Goal: Task Accomplishment & Management: Use online tool/utility

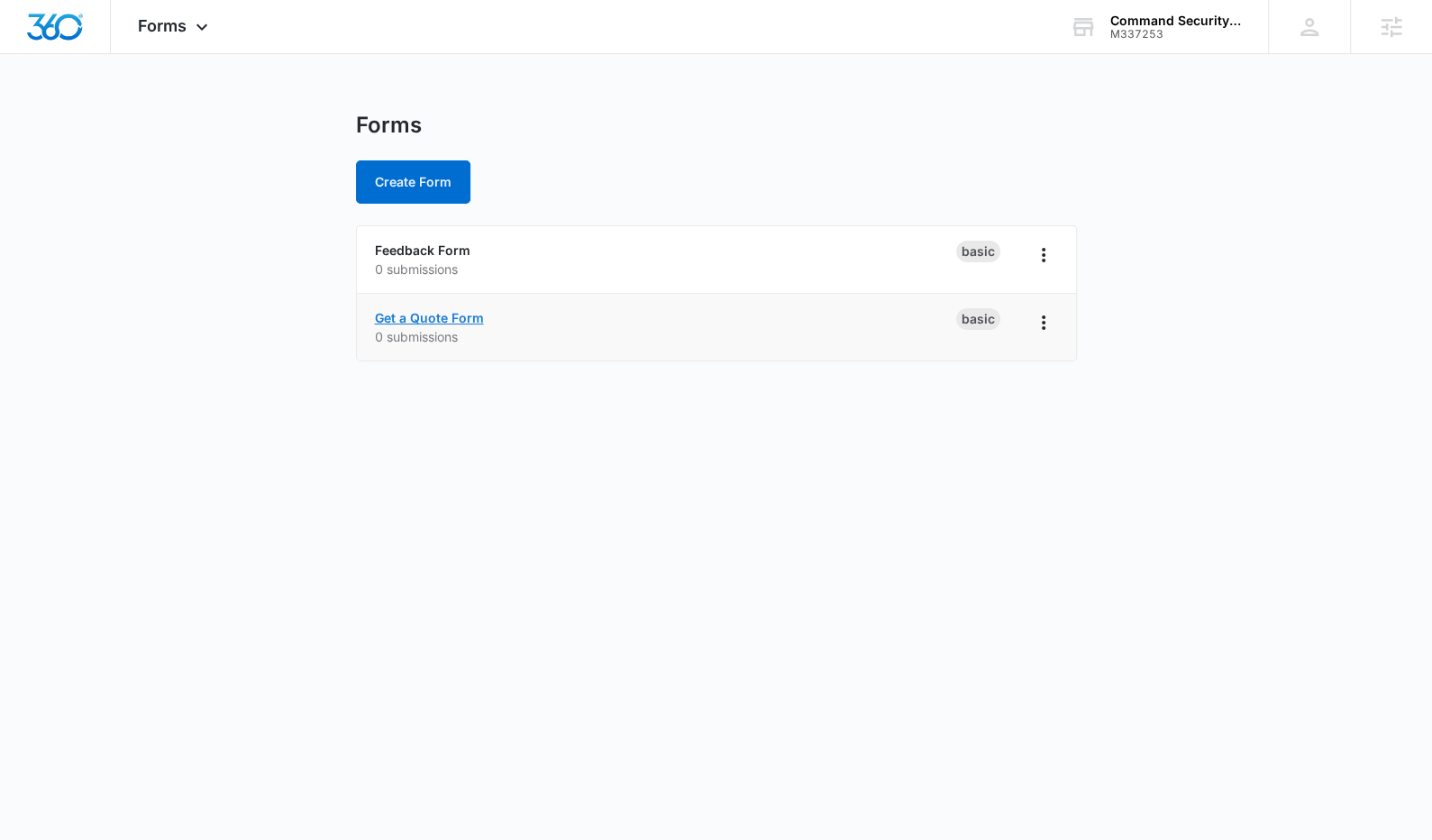
click at [453, 320] on link "Get a Quote Form" at bounding box center [429, 317] width 109 height 15
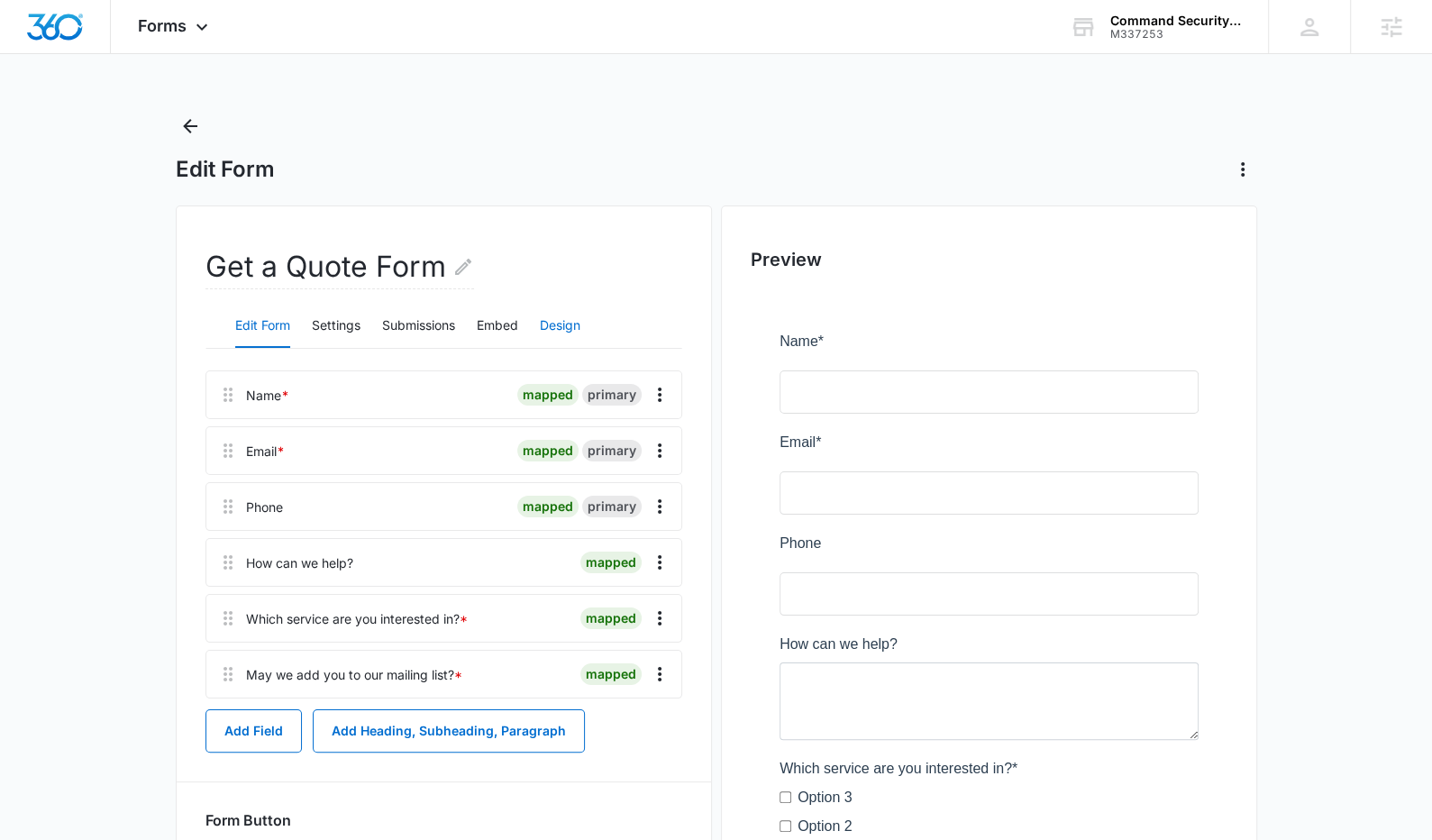
click at [561, 325] on button "Design" at bounding box center [559, 326] width 41 height 43
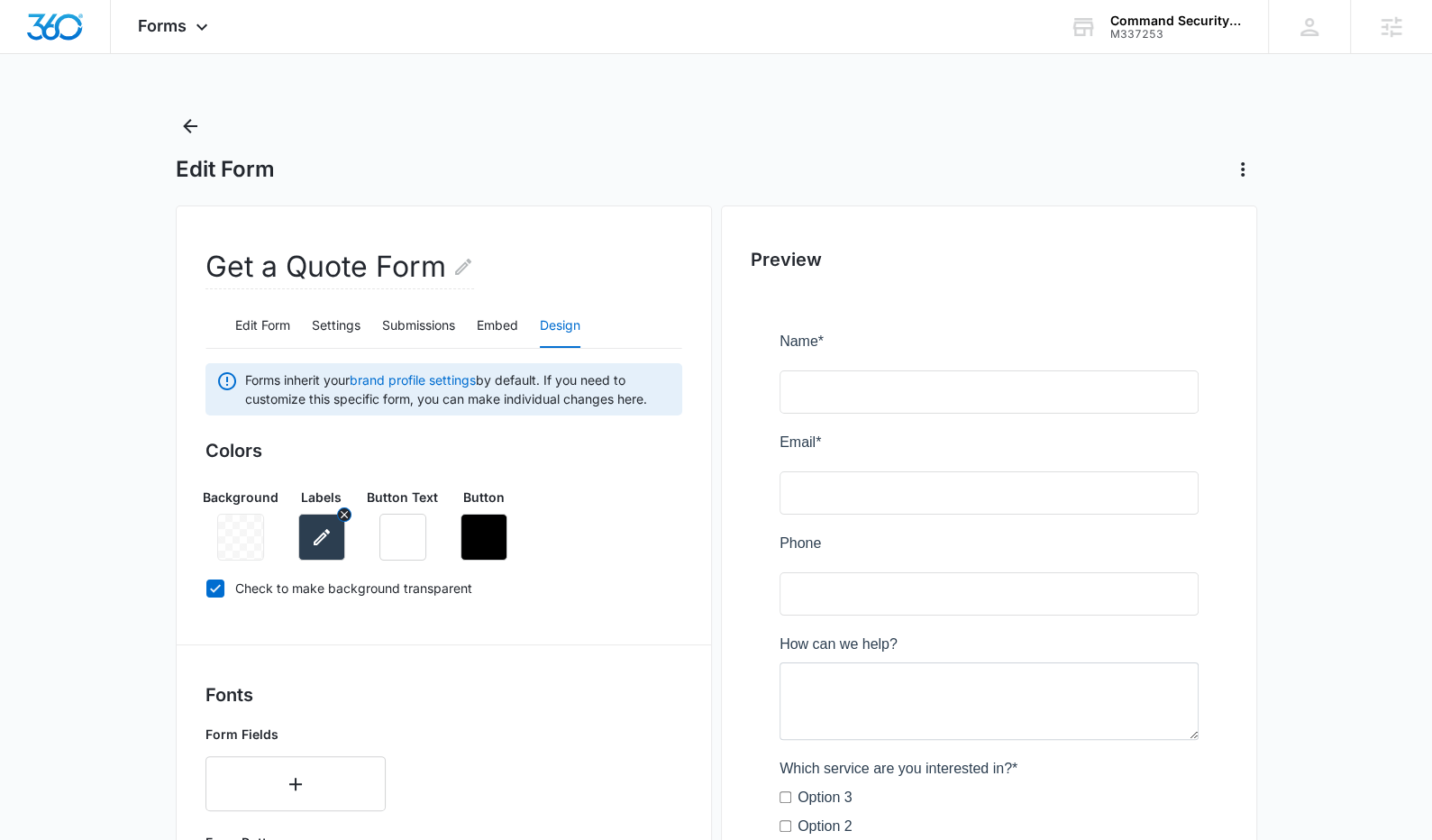
click at [326, 544] on icon "button" at bounding box center [321, 537] width 22 height 22
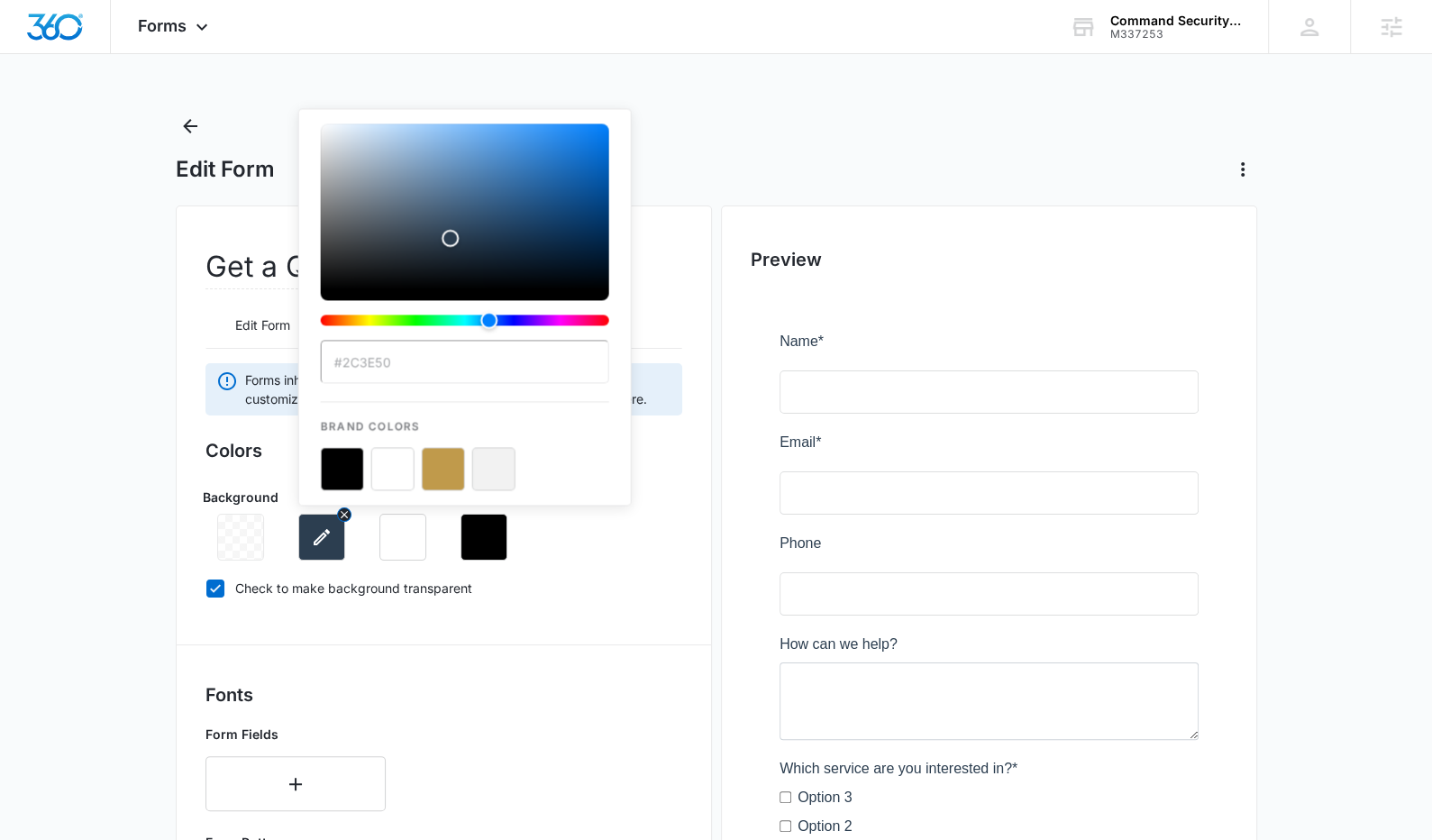
type input "#003366"
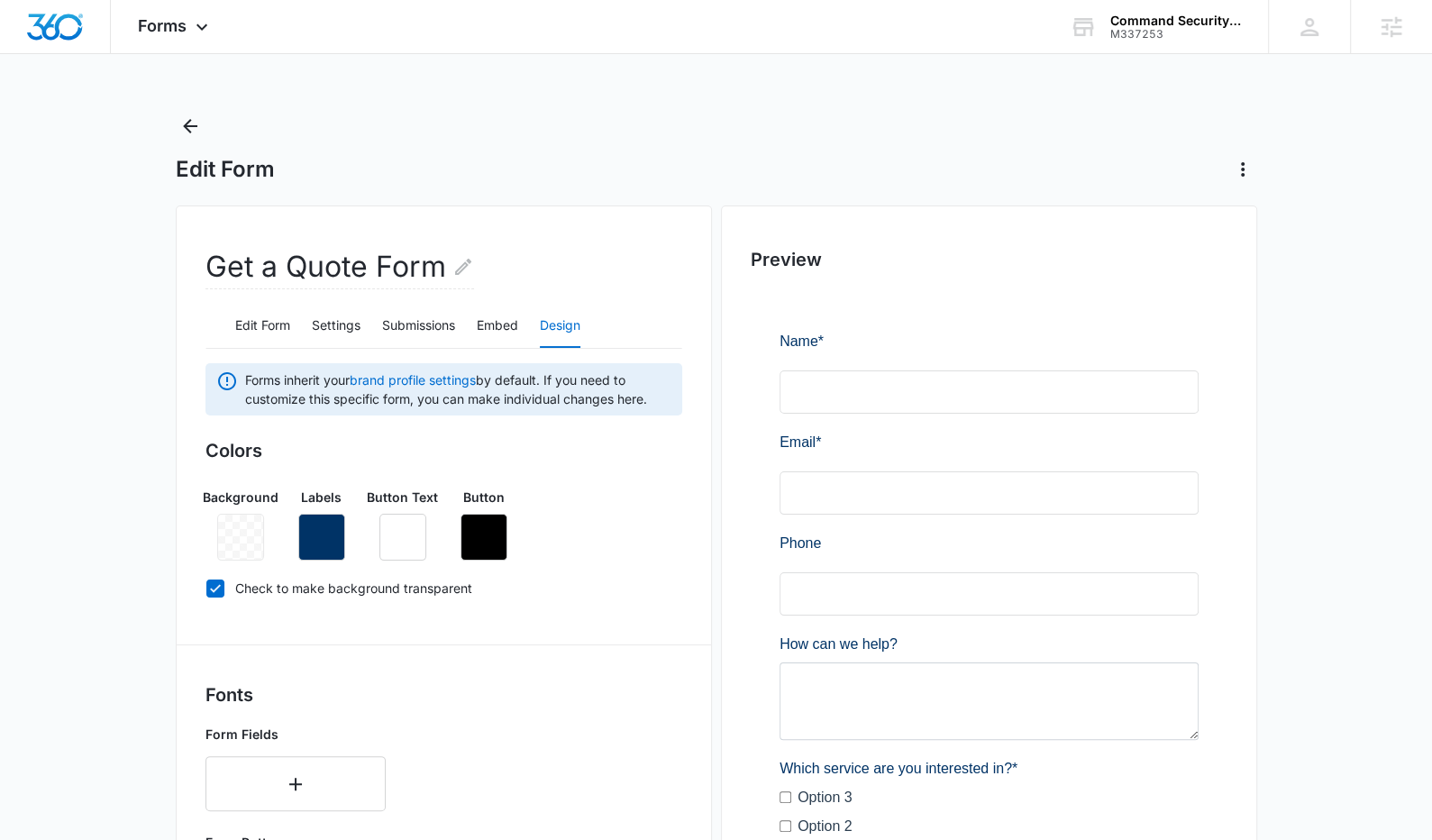
click at [576, 577] on div "Colors Background Labels Button Text Button Check to make background transparent" at bounding box center [444, 522] width 477 height 171
click at [486, 536] on icon "button" at bounding box center [484, 537] width 16 height 16
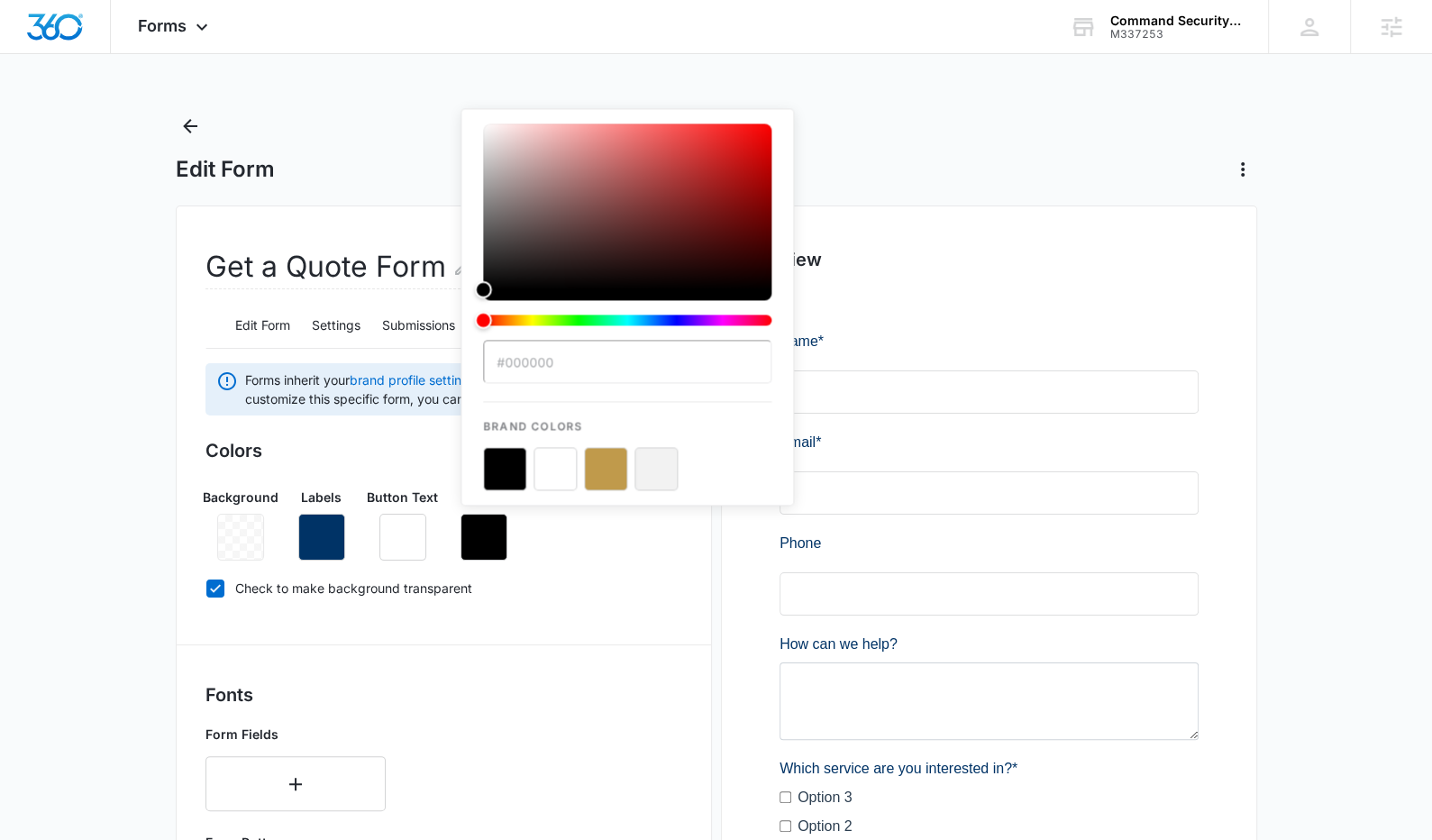
type input "#F5C71D"
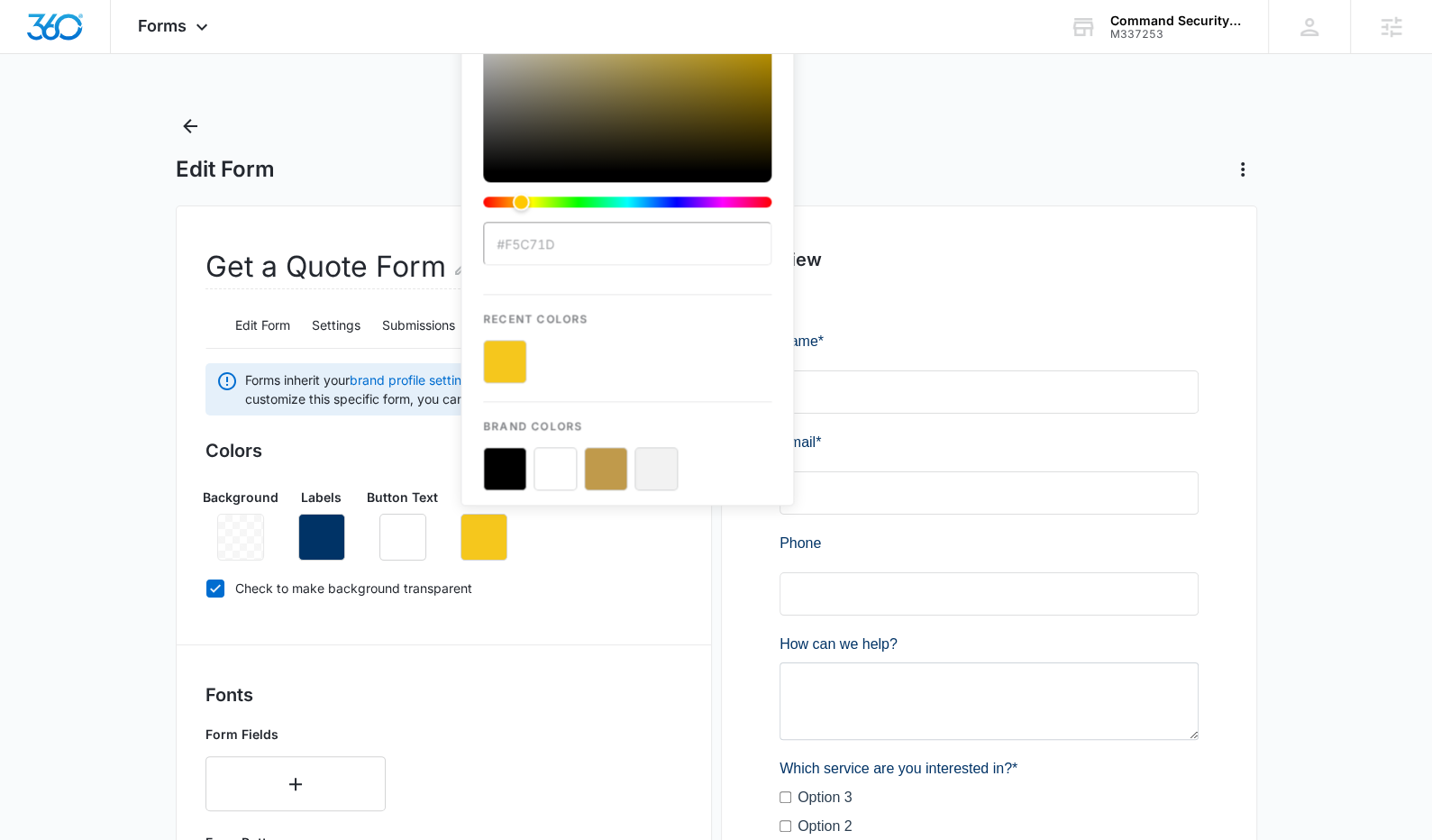
click at [597, 603] on div "Colors Background Labels Button Text Button #F5C71D Recent Colors Brand Colors …" at bounding box center [444, 522] width 477 height 171
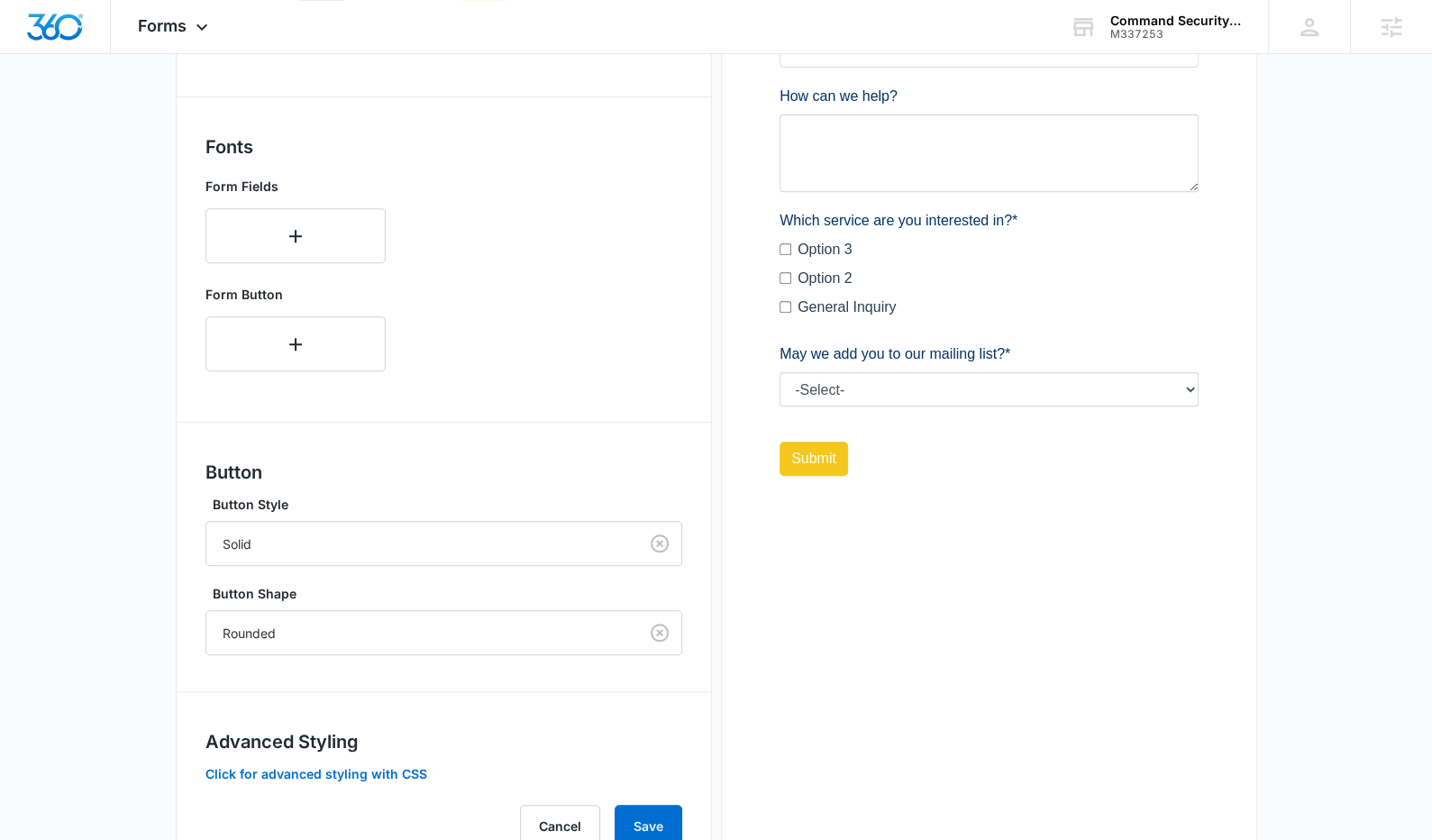
scroll to position [617, 0]
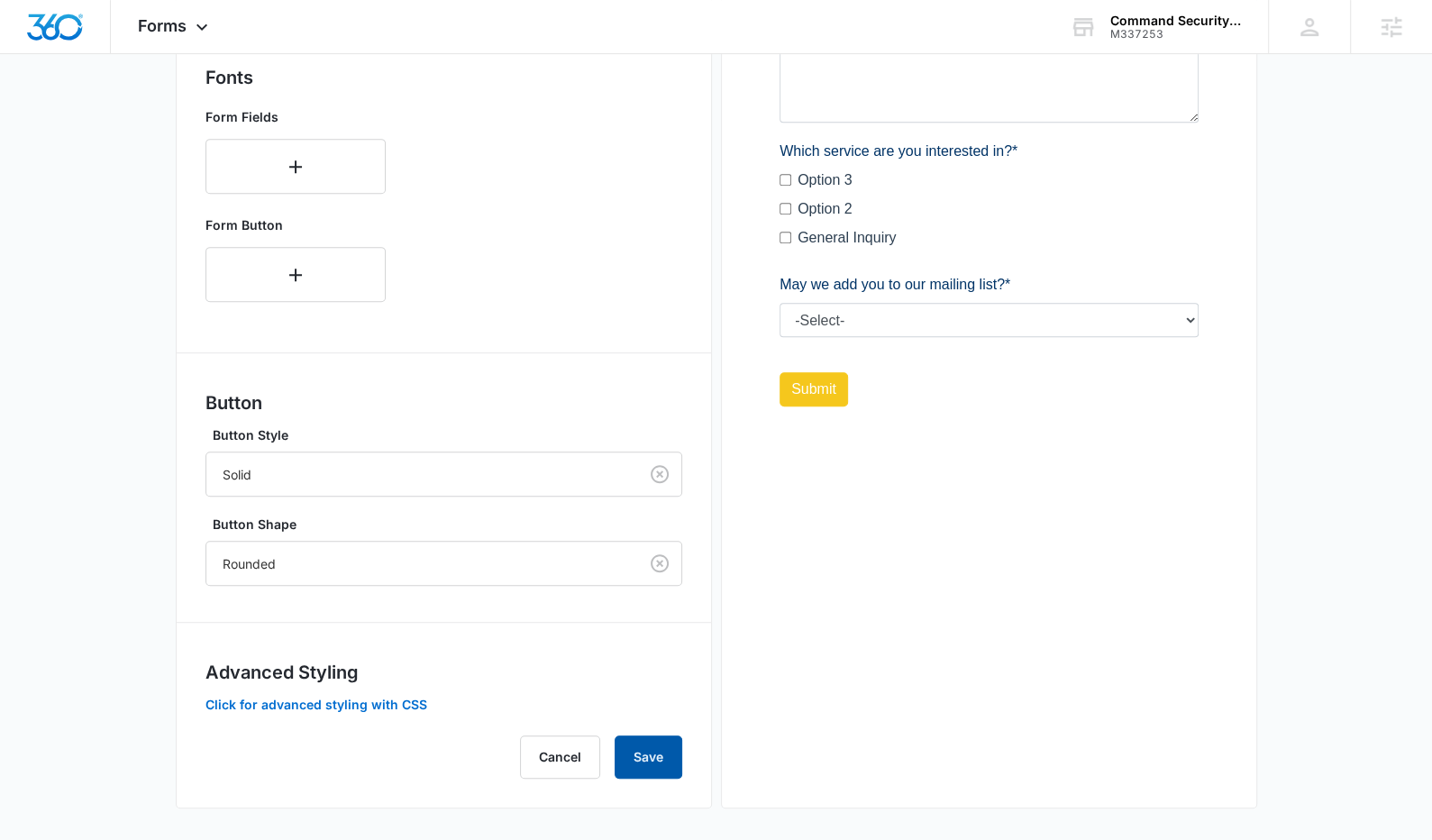
click at [662, 771] on button "Save" at bounding box center [648, 757] width 68 height 43
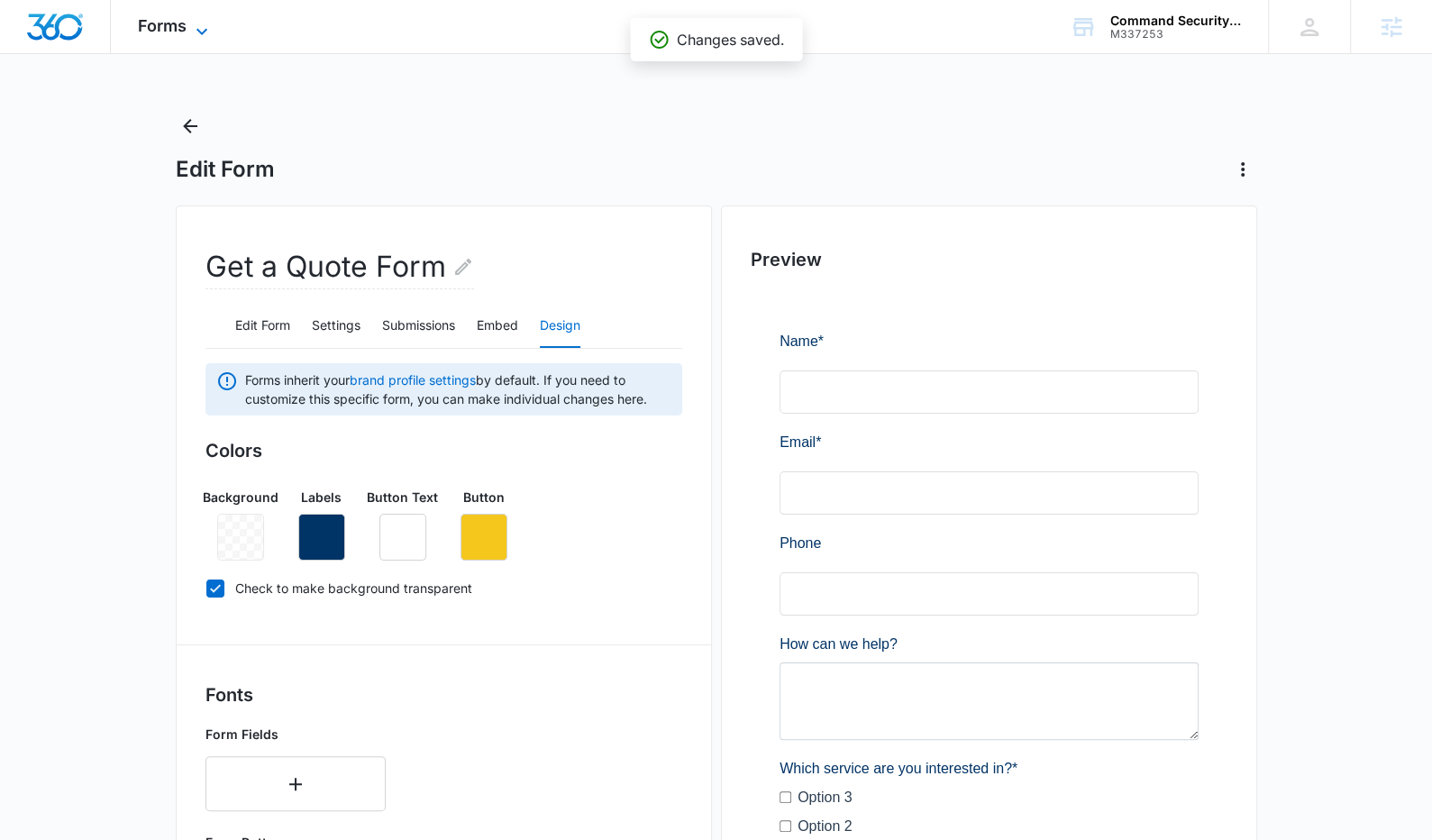
click at [205, 26] on icon at bounding box center [202, 32] width 22 height 22
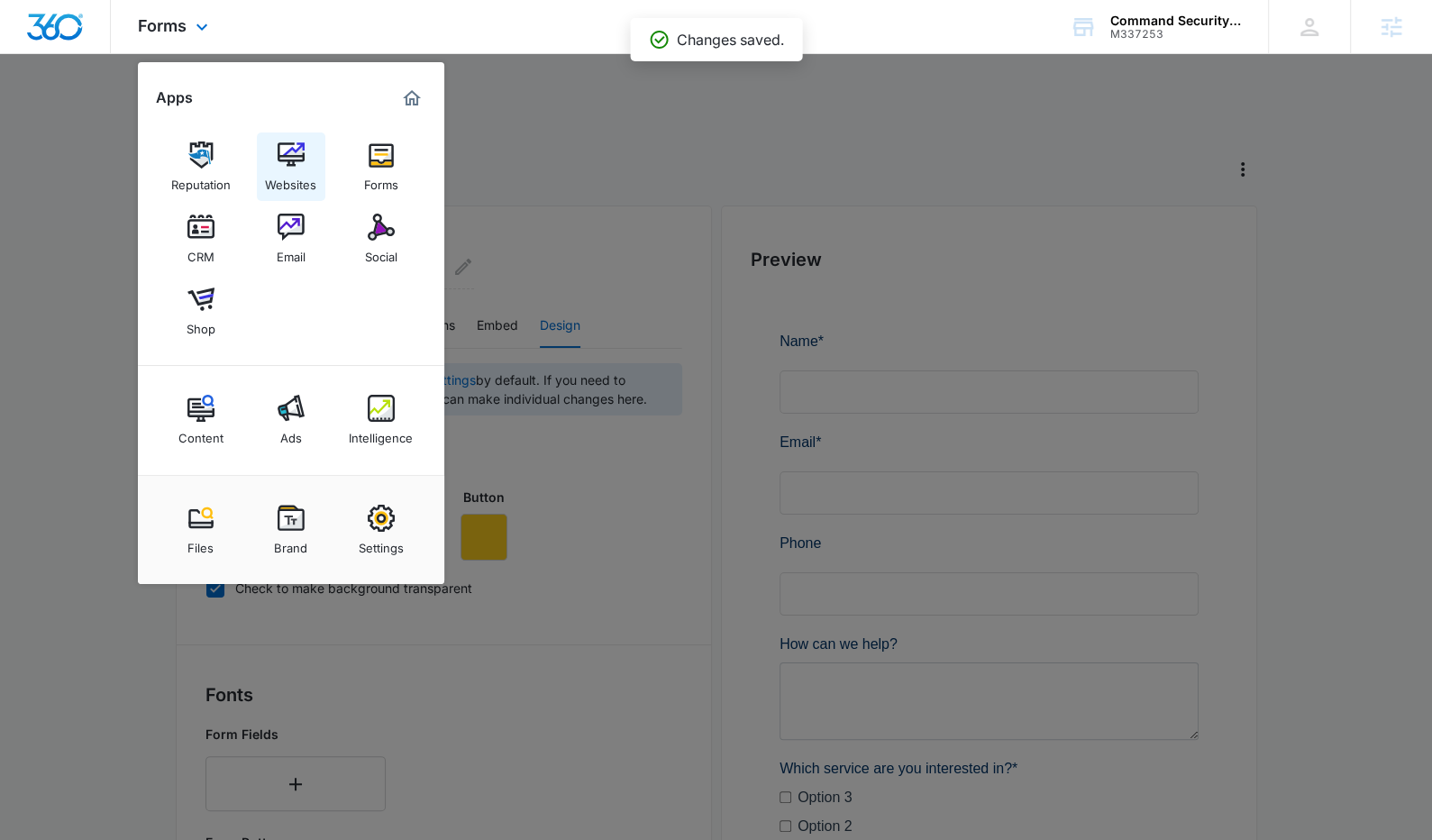
click at [288, 162] on img at bounding box center [291, 155] width 27 height 27
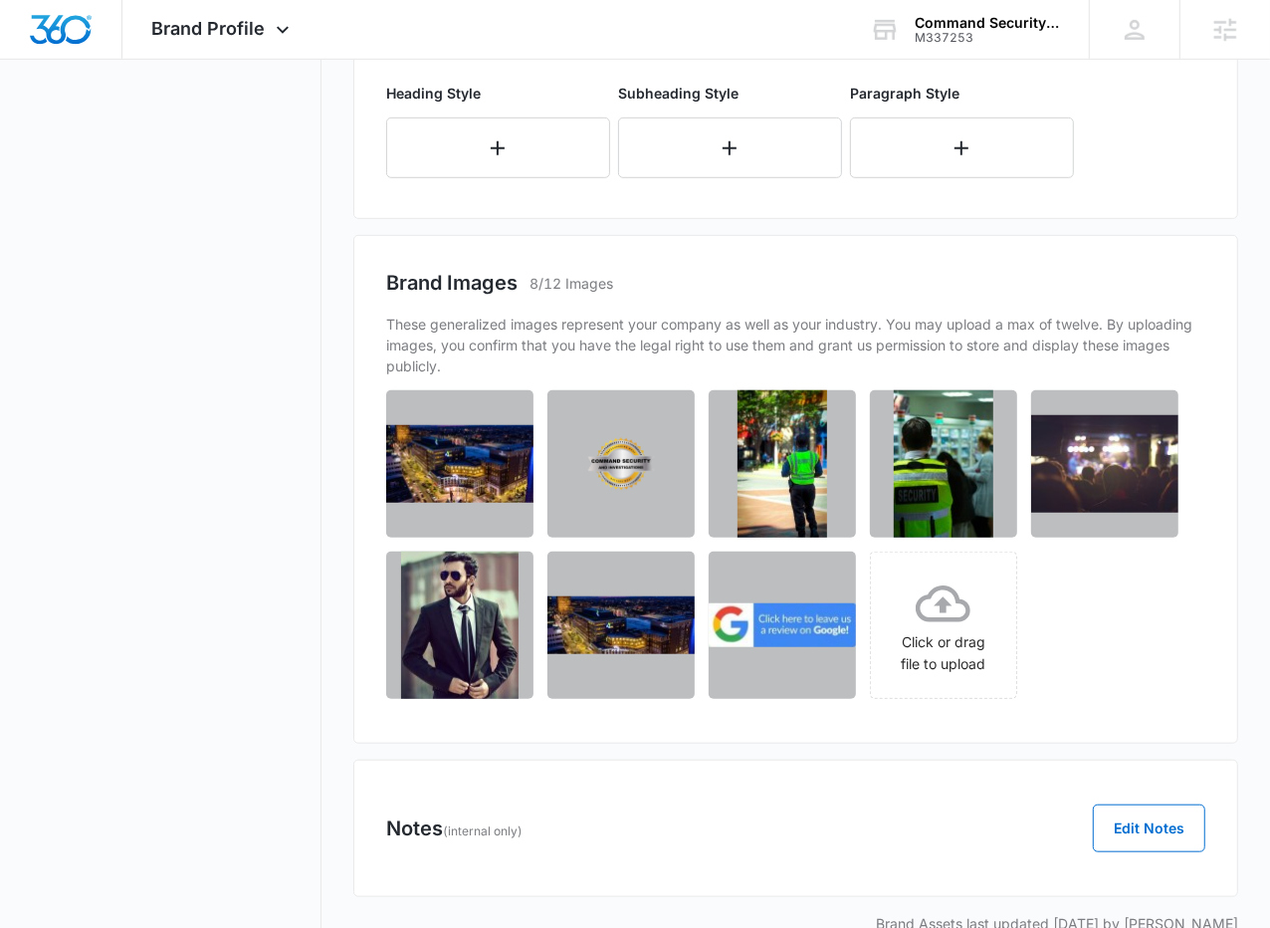
scroll to position [804, 0]
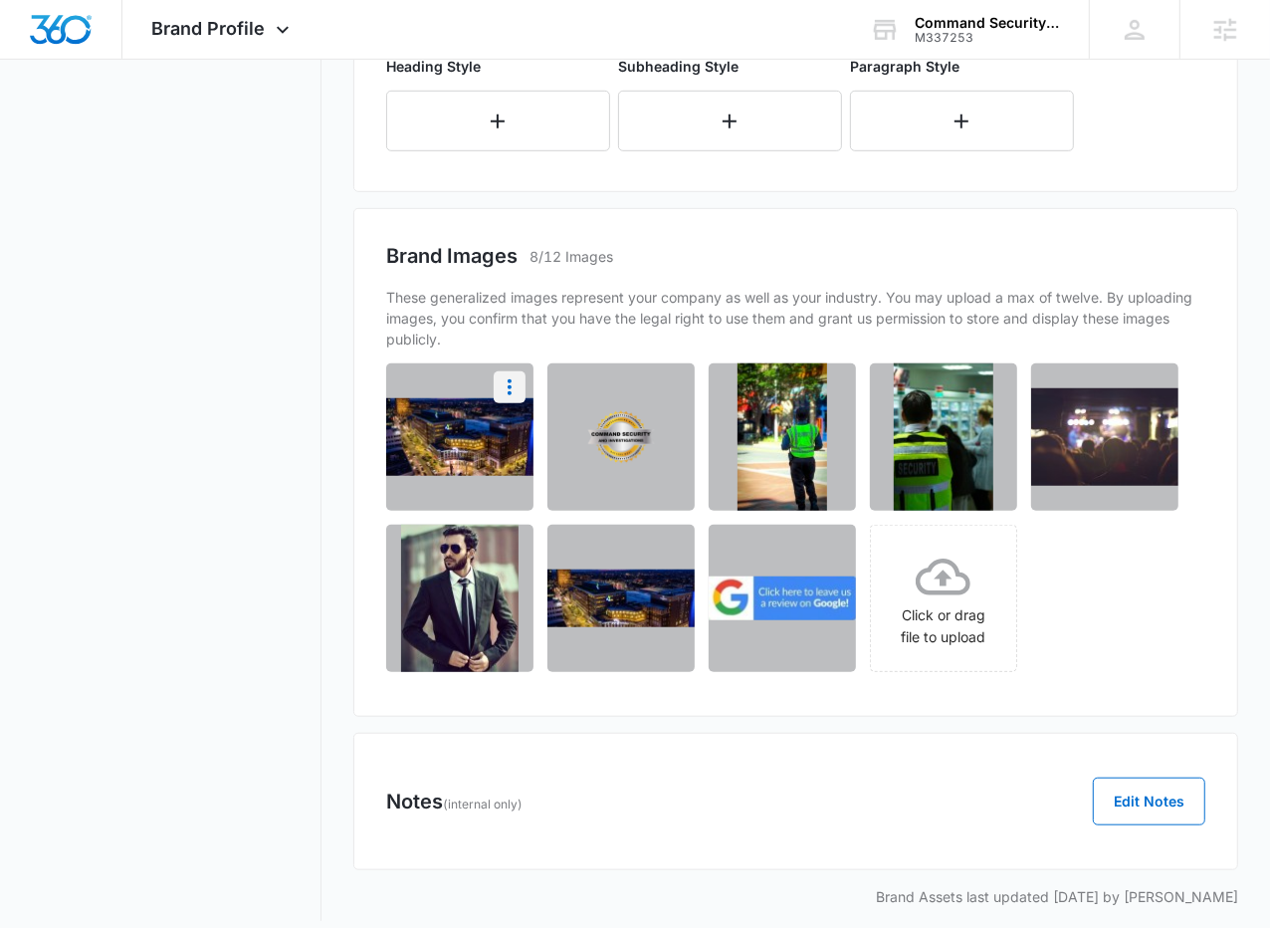
click at [506, 381] on icon "More" at bounding box center [510, 387] width 24 height 24
click at [465, 442] on div "Download" at bounding box center [444, 443] width 65 height 14
click at [831, 391] on icon "More" at bounding box center [832, 387] width 24 height 24
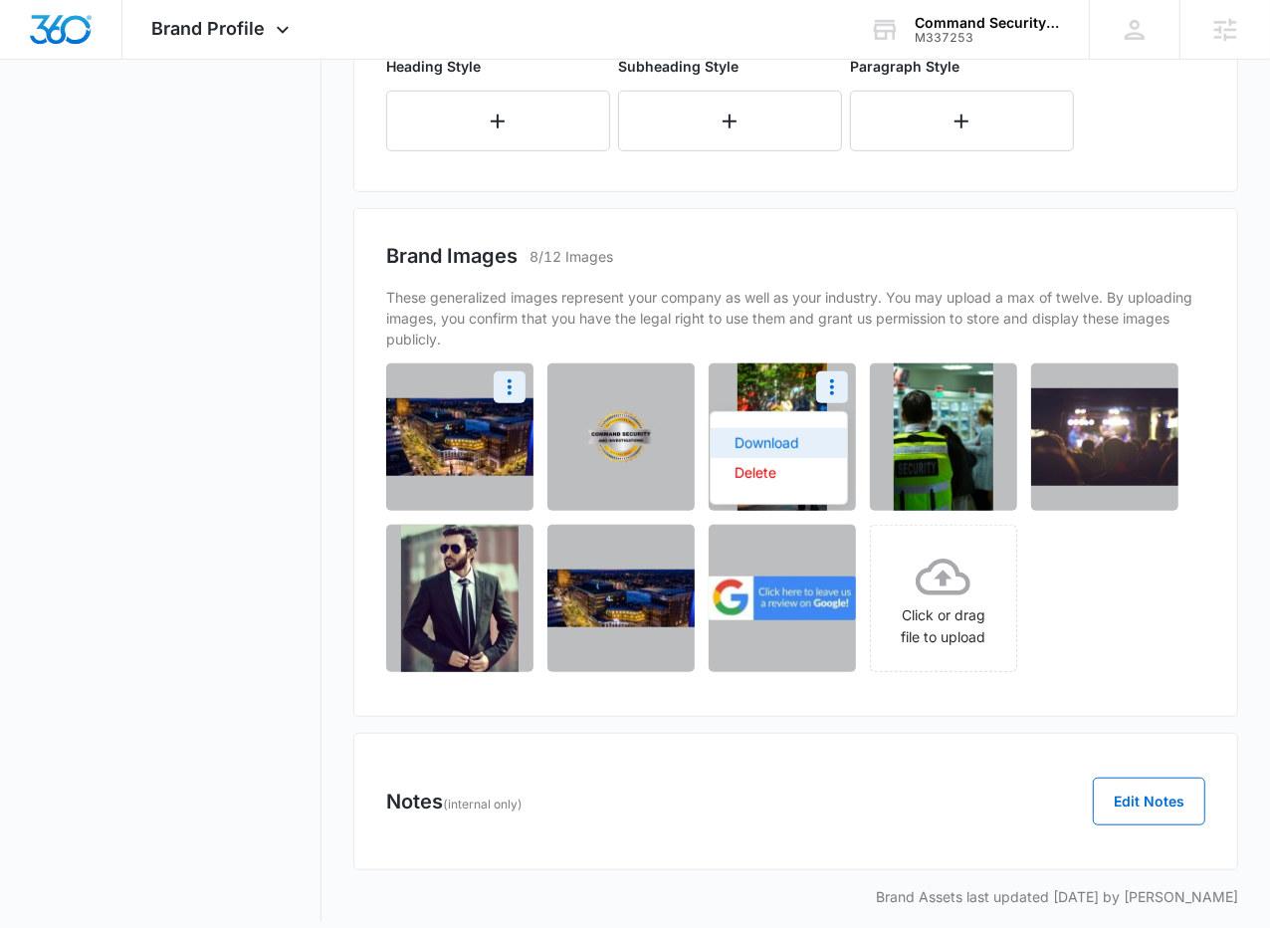
click at [809, 442] on button "Download" at bounding box center [779, 443] width 136 height 30
